Goal: Task Accomplishment & Management: Manage account settings

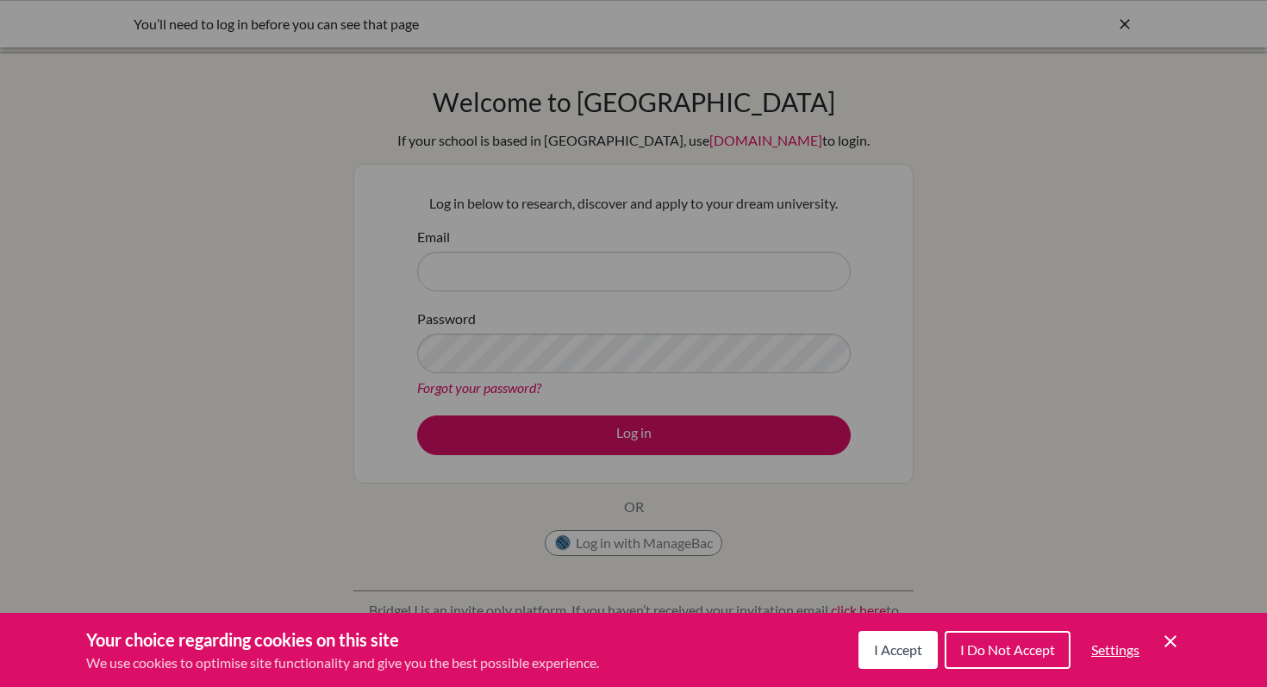
click at [904, 650] on span "I Accept" at bounding box center [898, 649] width 48 height 16
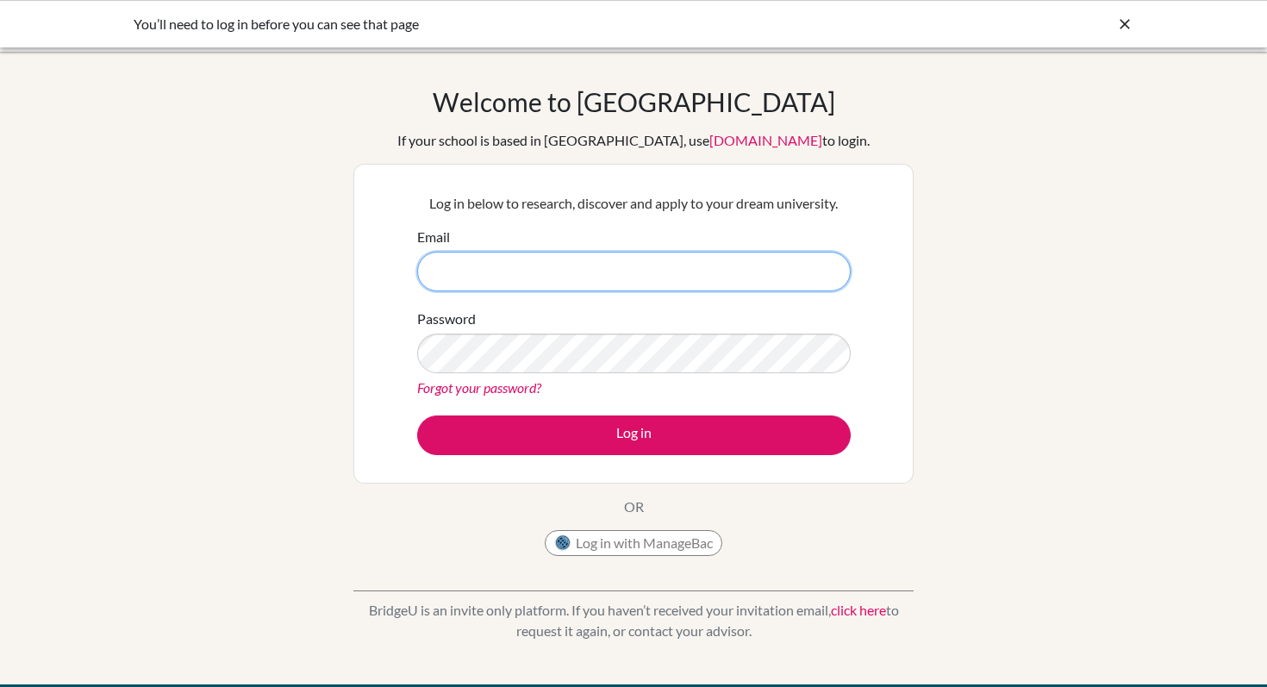
click at [679, 272] on input "Email" at bounding box center [634, 272] width 434 height 40
type input "brooke.boldon@hkacademy.edu.hk"
click at [519, 390] on link "Forgot your password?" at bounding box center [479, 387] width 124 height 16
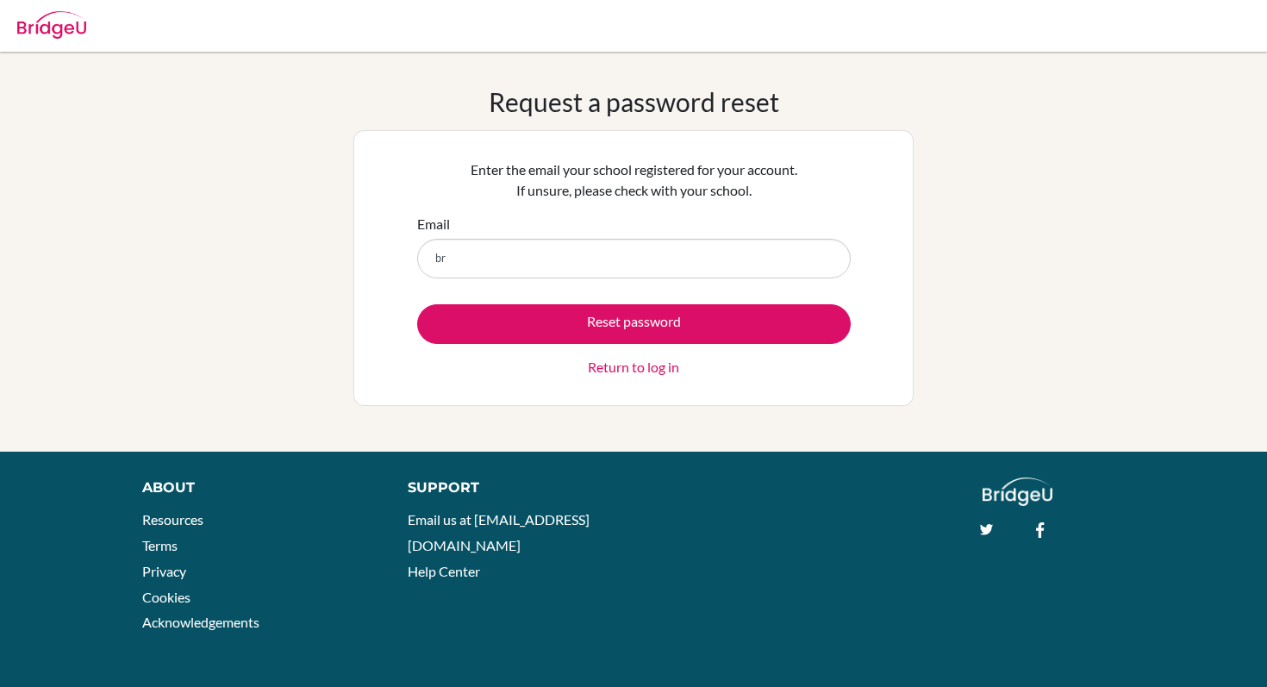
type input "[PERSON_NAME][EMAIL_ADDRESS][PERSON_NAME][DOMAIN_NAME]"
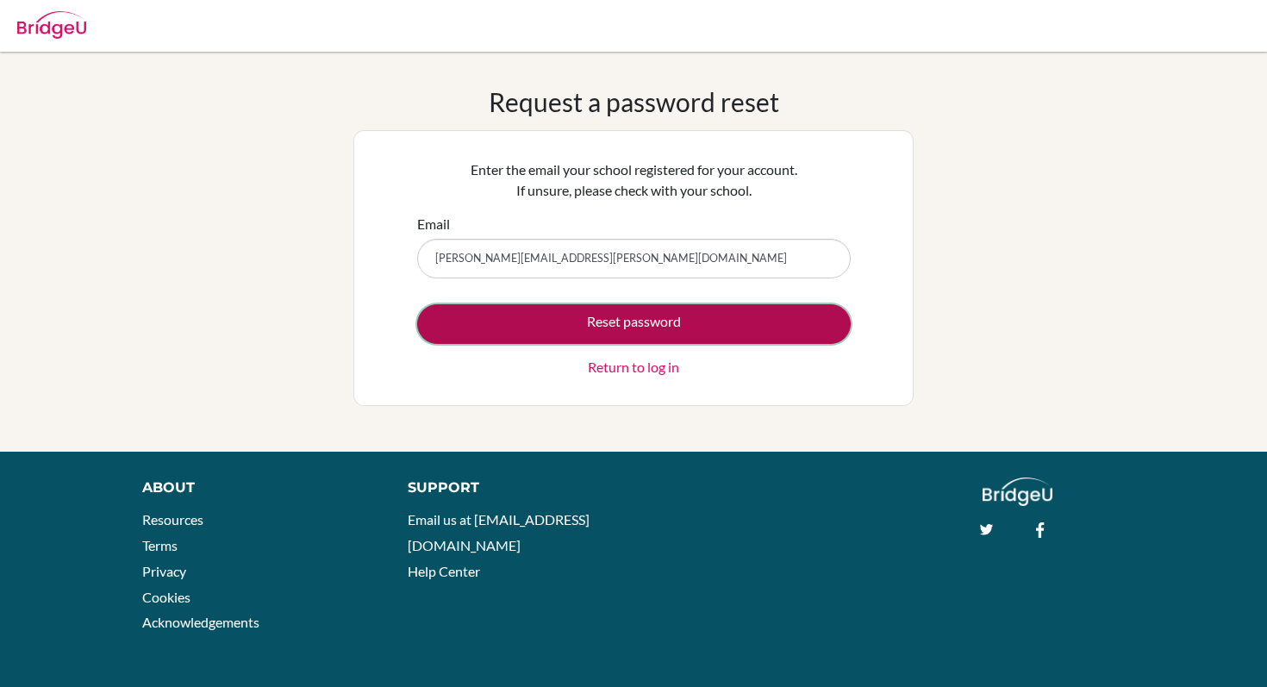
click at [590, 320] on button "Reset password" at bounding box center [634, 324] width 434 height 40
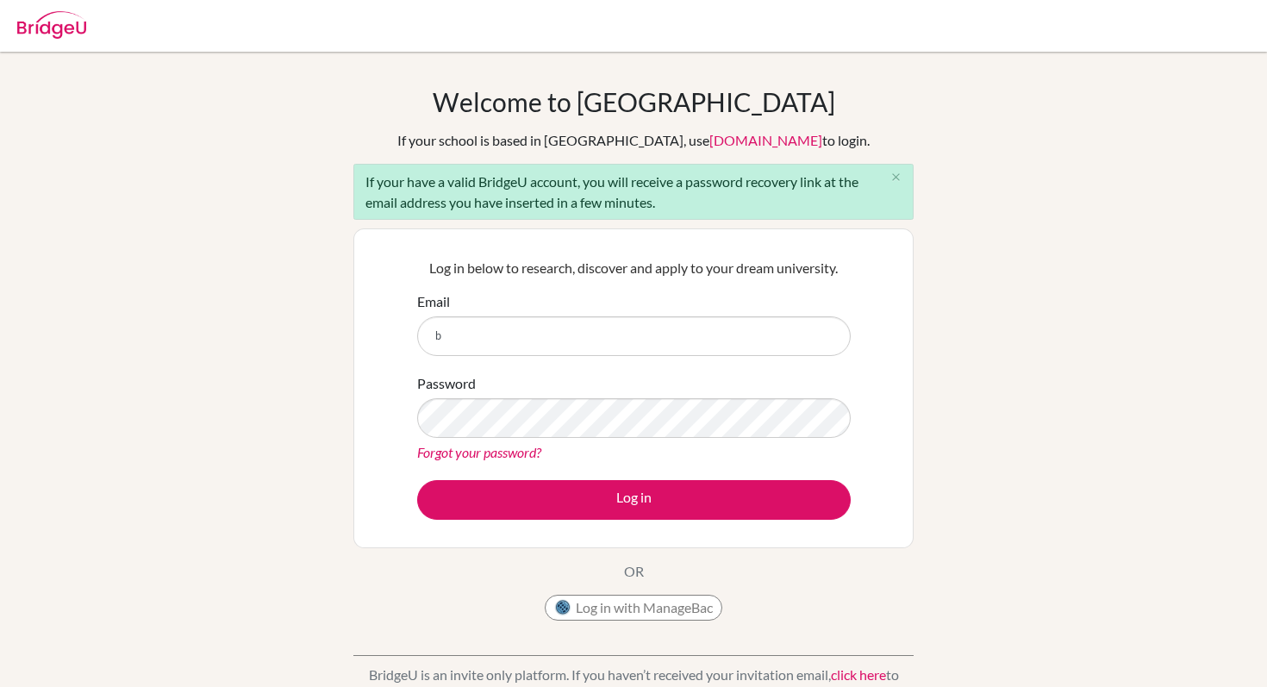
type input "[PERSON_NAME][EMAIL_ADDRESS][PERSON_NAME][DOMAIN_NAME]"
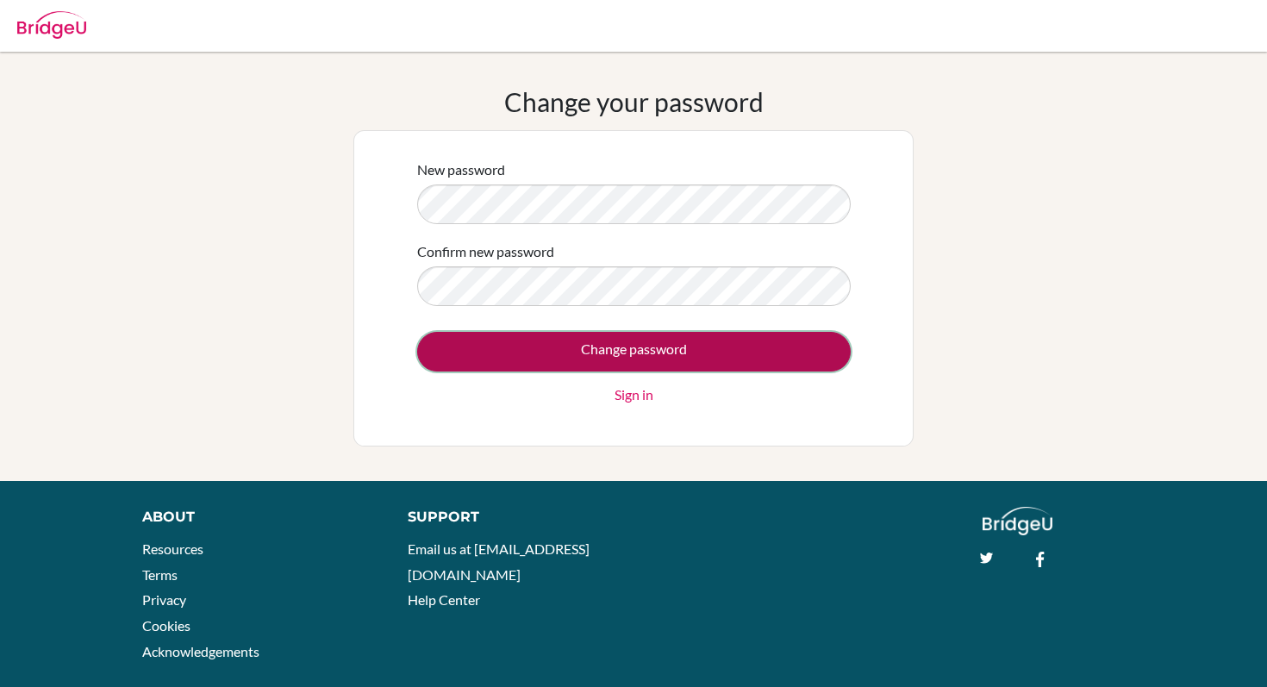
click at [663, 358] on input "Change password" at bounding box center [634, 352] width 434 height 40
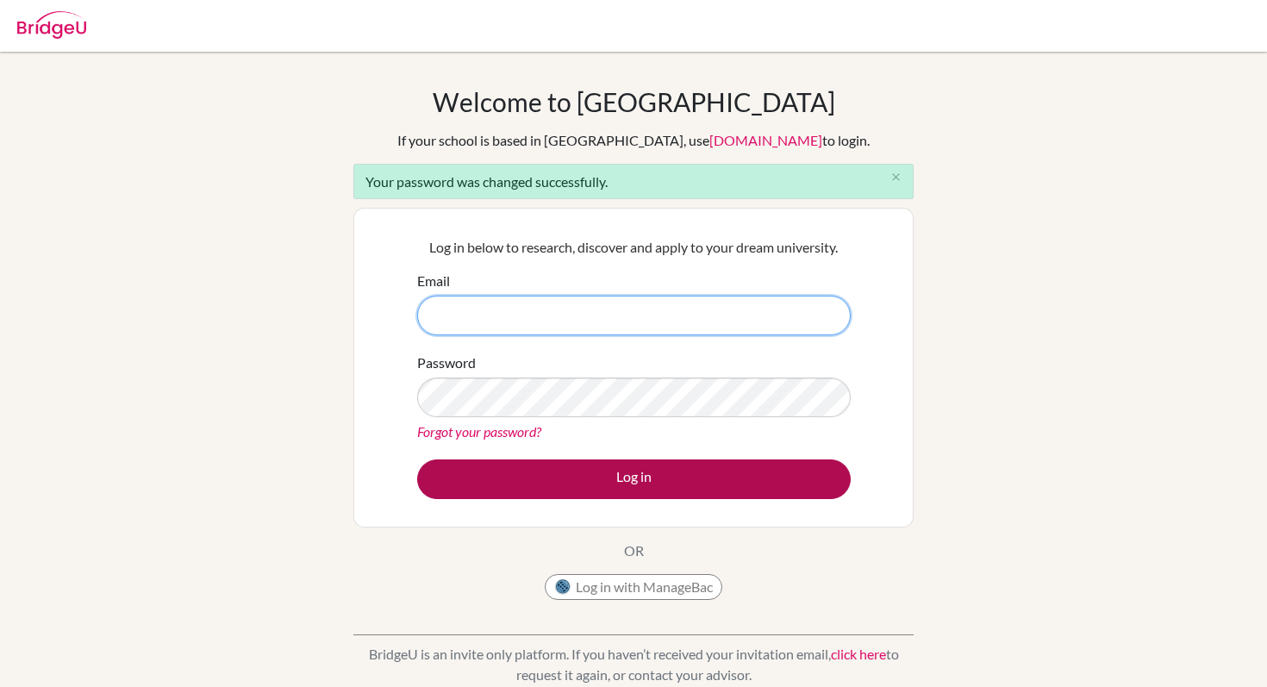
type input "[PERSON_NAME][EMAIL_ADDRESS][PERSON_NAME][DOMAIN_NAME]"
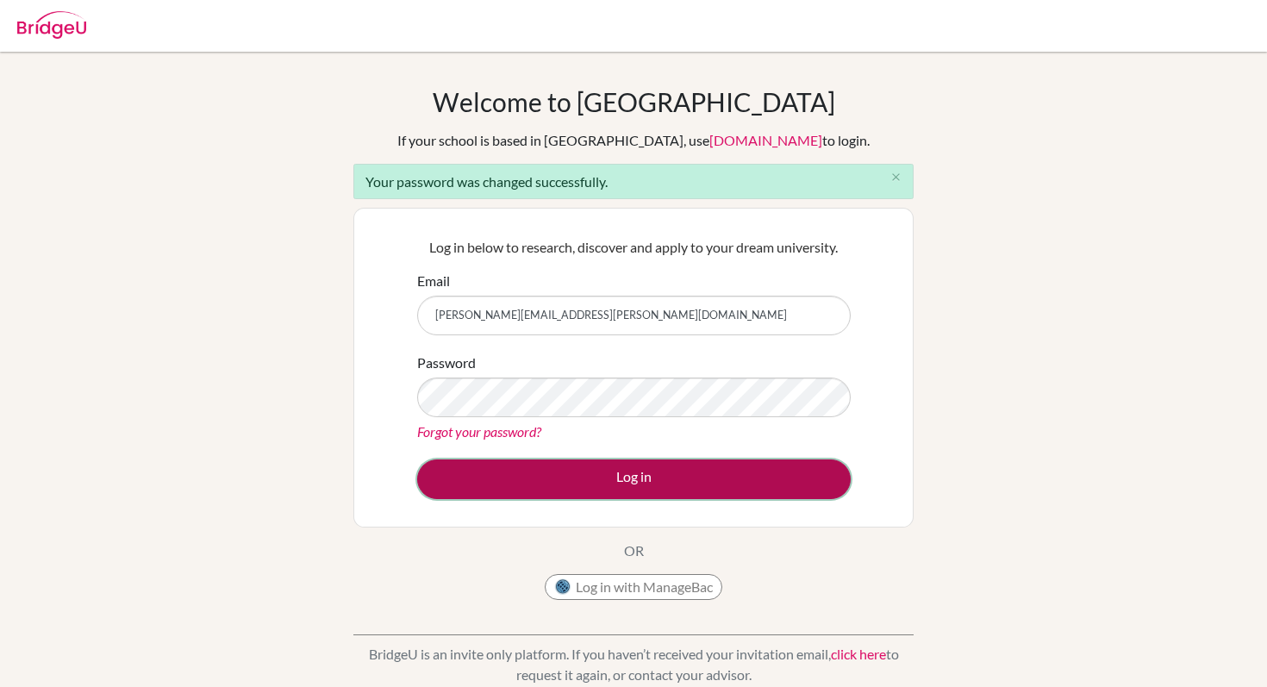
click at [685, 481] on button "Log in" at bounding box center [634, 479] width 434 height 40
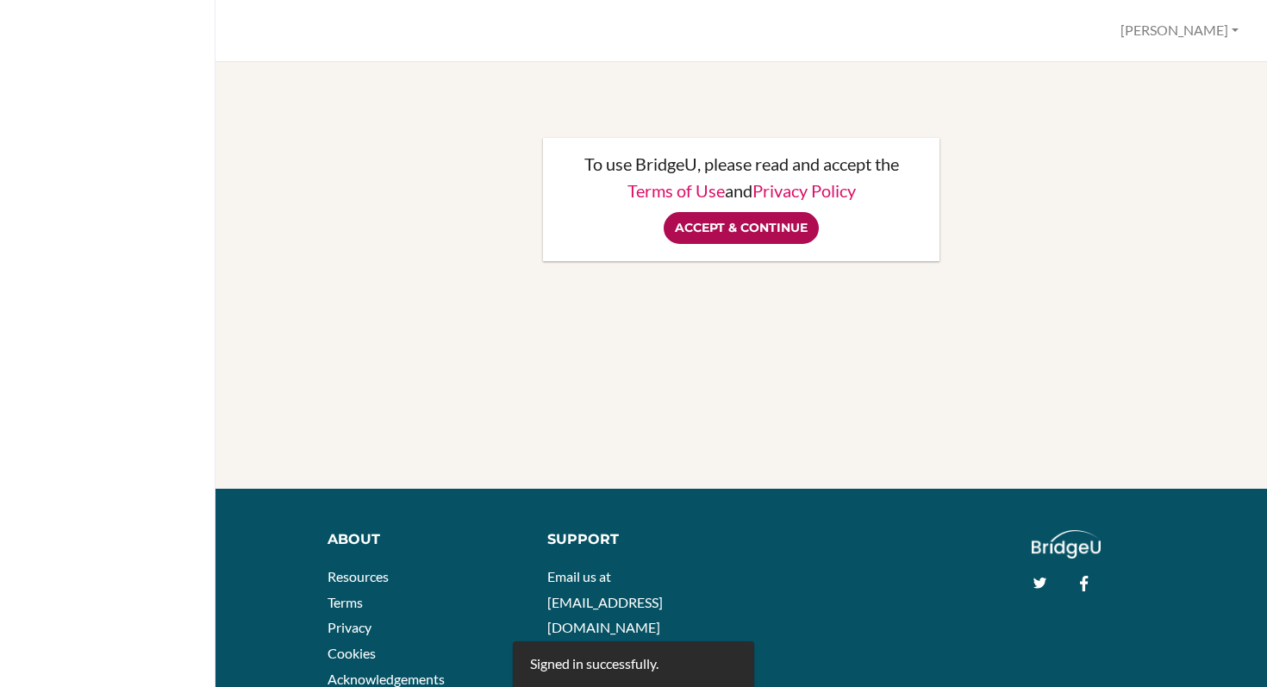
click at [749, 222] on input "Accept & Continue" at bounding box center [741, 228] width 155 height 32
